Goal: Information Seeking & Learning: Check status

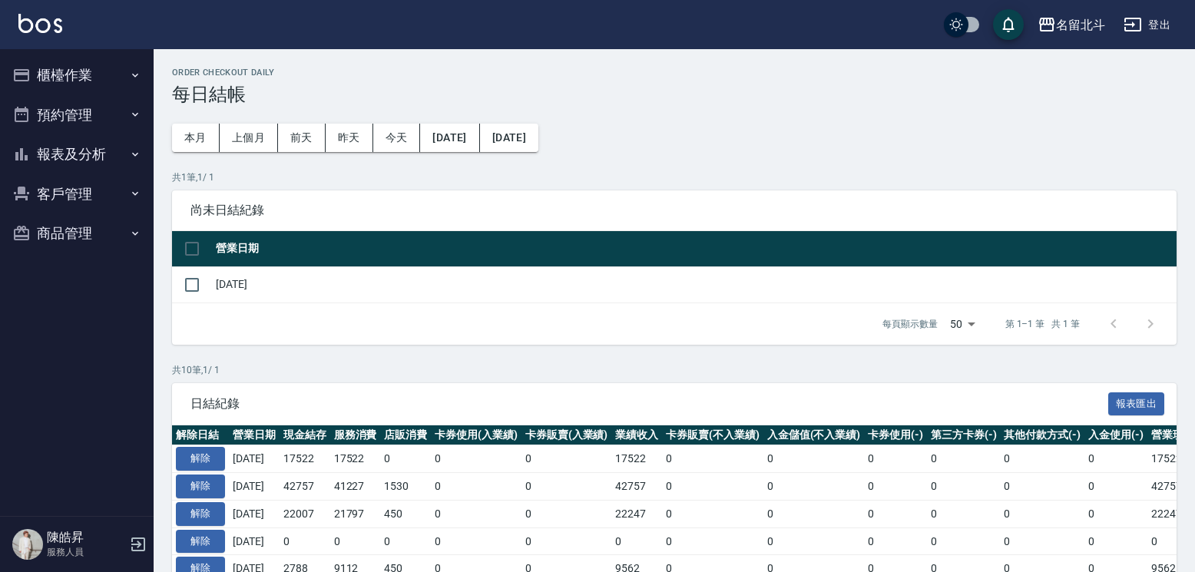
scroll to position [366, 0]
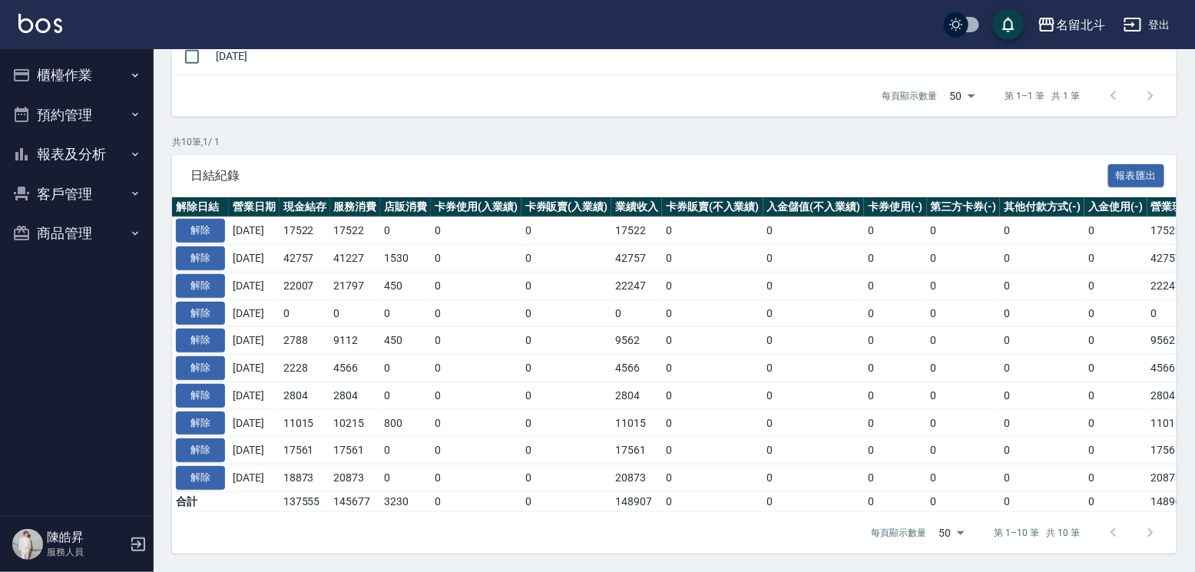
click at [101, 154] on button "報表及分析" at bounding box center [76, 154] width 141 height 40
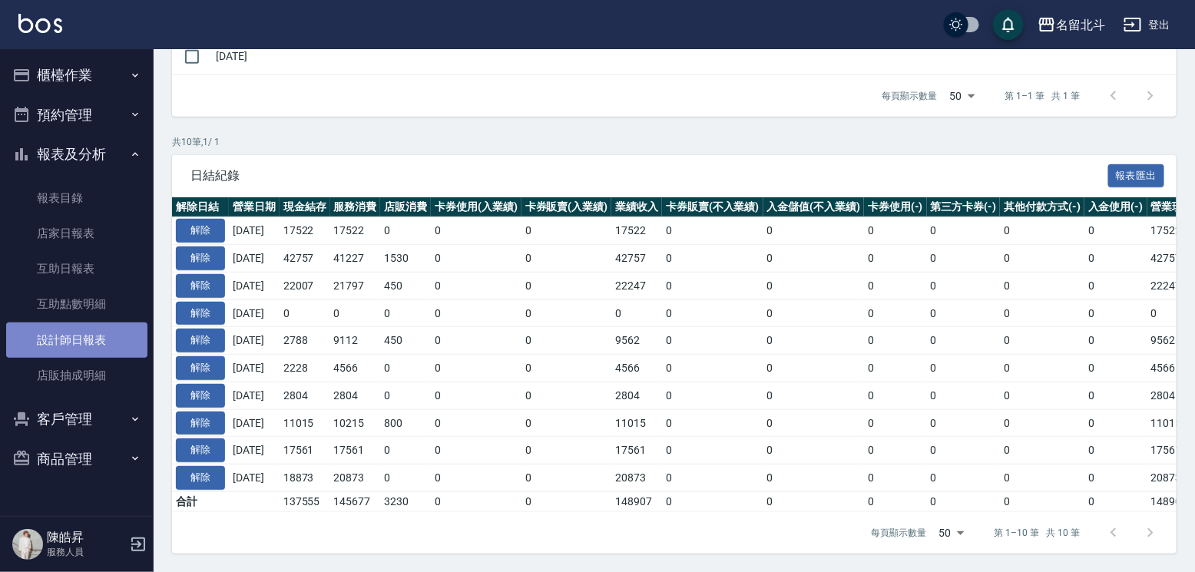
click at [104, 349] on link "設計師日報表" at bounding box center [76, 340] width 141 height 35
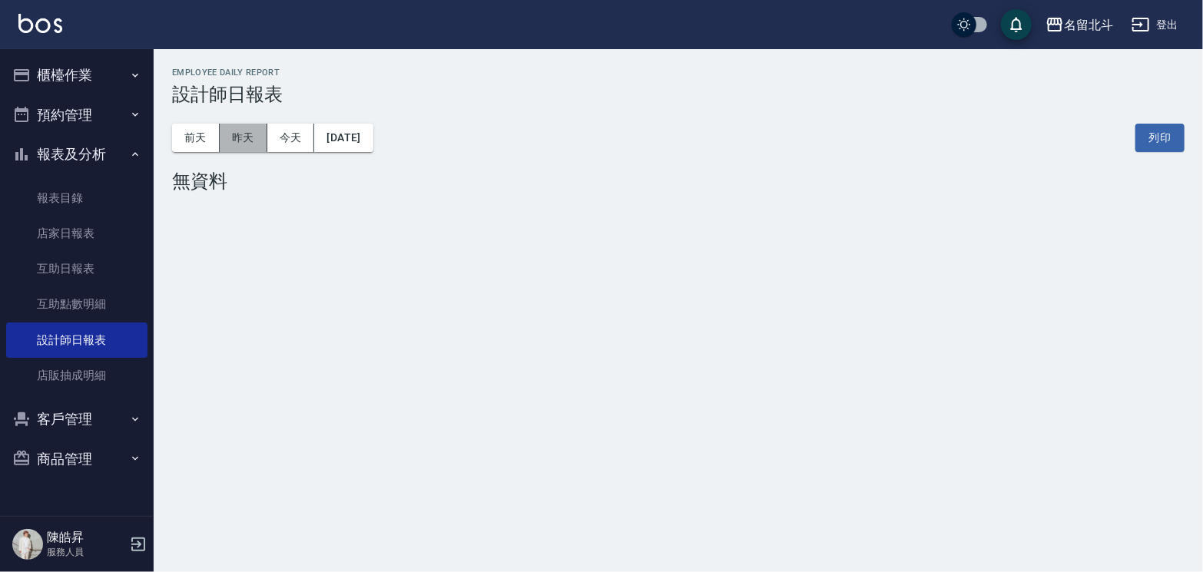
click at [247, 147] on button "昨天" at bounding box center [244, 138] width 48 height 28
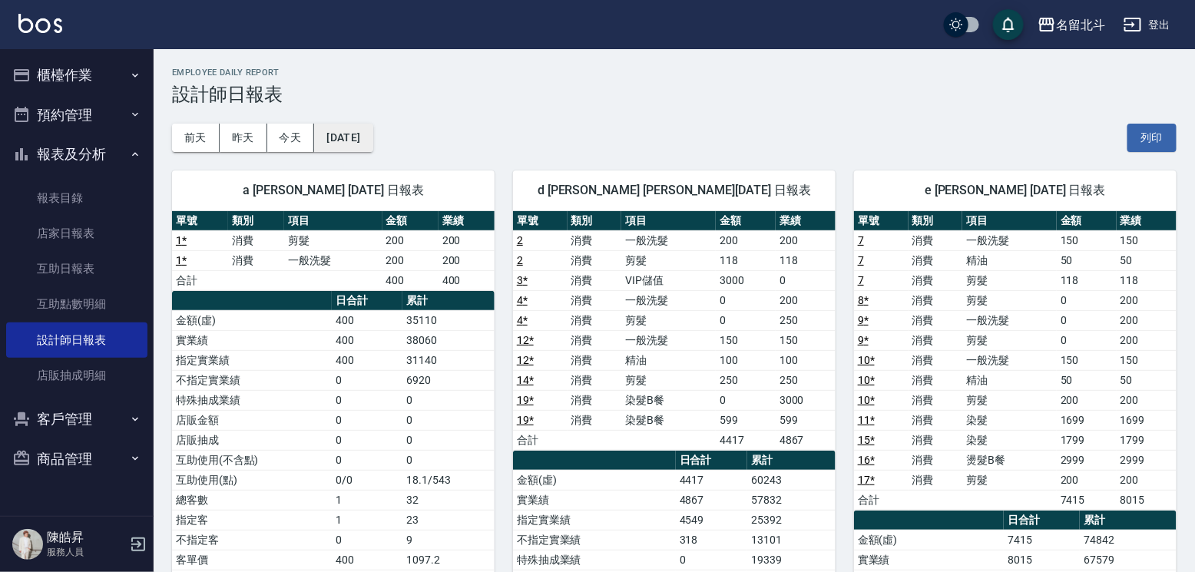
click at [342, 132] on button "[DATE]" at bounding box center [343, 138] width 58 height 28
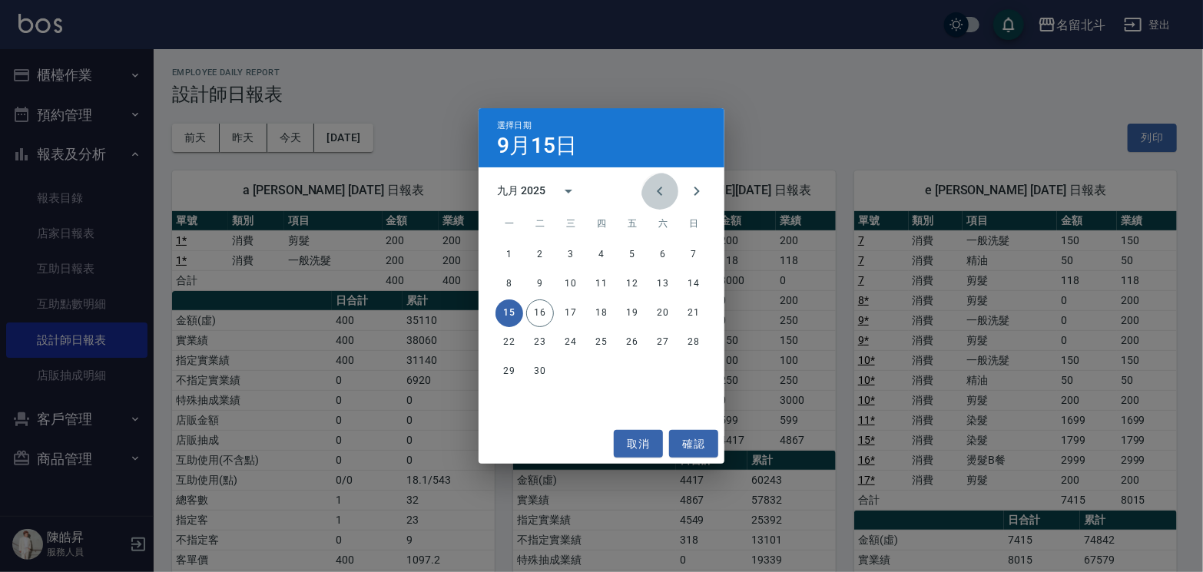
click at [651, 198] on icon "Previous month" at bounding box center [660, 191] width 18 height 18
click at [634, 316] on button "15" at bounding box center [632, 314] width 28 height 28
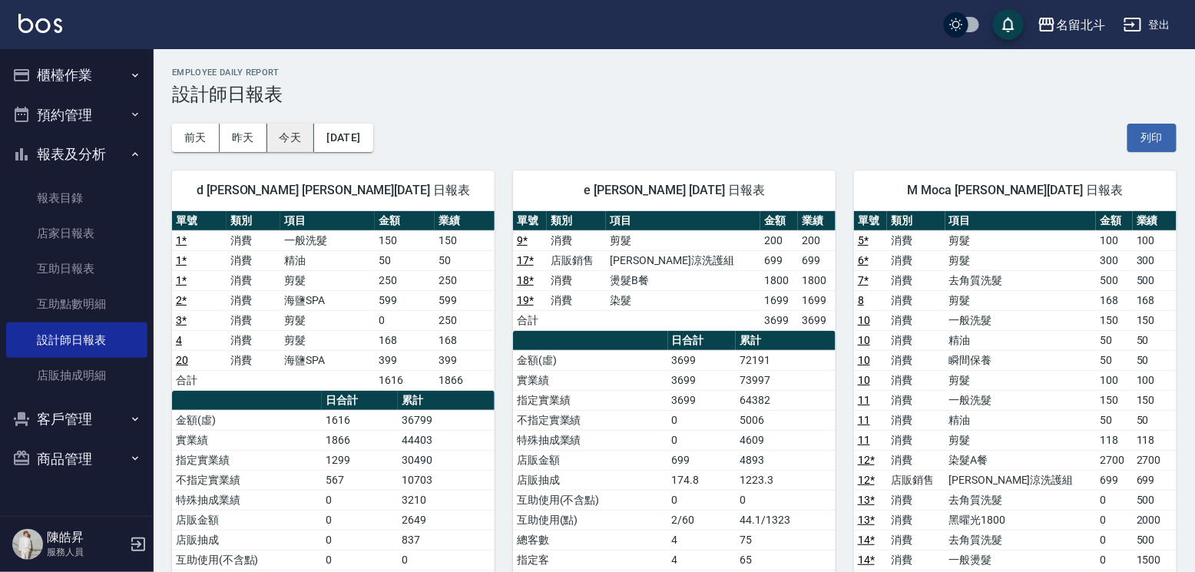
click at [280, 134] on button "今天" at bounding box center [291, 138] width 48 height 28
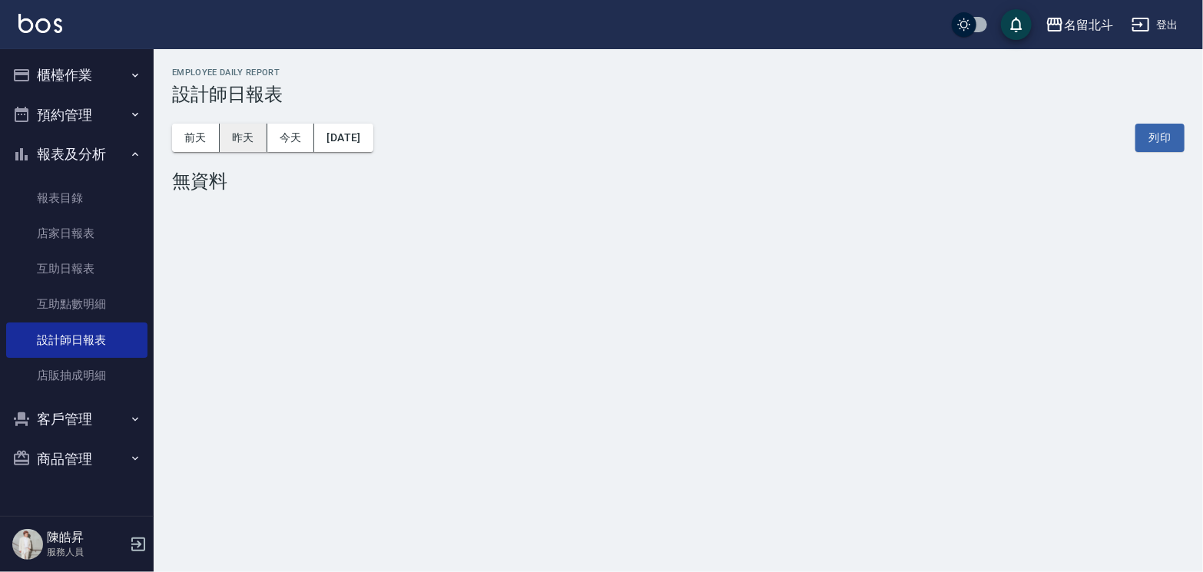
click at [244, 138] on button "昨天" at bounding box center [244, 138] width 48 height 28
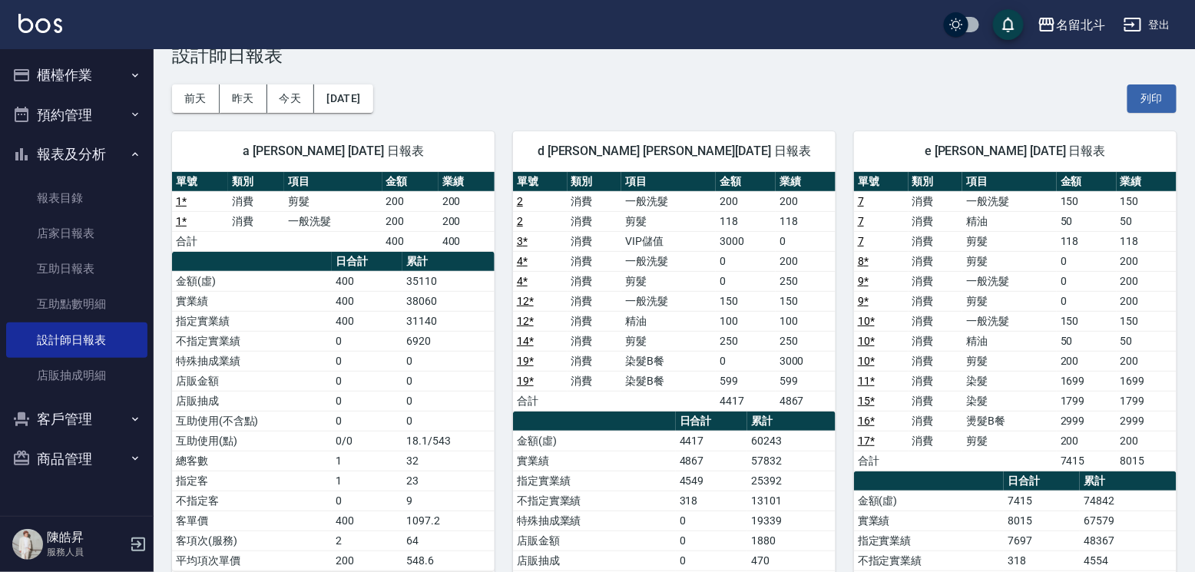
scroll to position [77, 0]
